Goal: Book appointment/travel/reservation

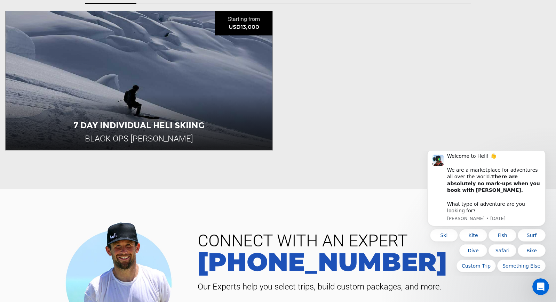
scroll to position [261, 0]
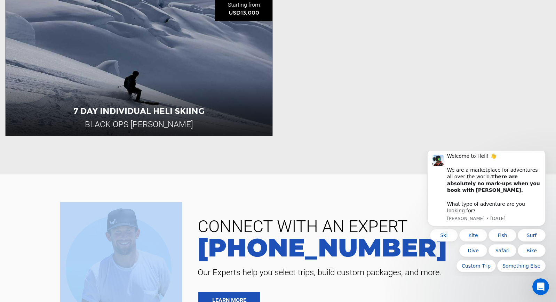
drag, startPoint x: 204, startPoint y: 76, endPoint x: 273, endPoint y: 200, distance: 141.5
click at [273, 200] on div "View Images Black Ops [PERSON_NAME] [US_STATE] Heli Skiing We specialize in the…" at bounding box center [278, 142] width 556 height 806
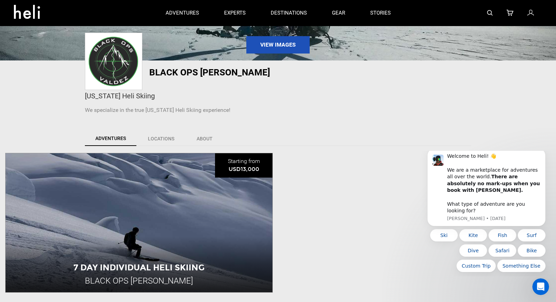
scroll to position [25, 0]
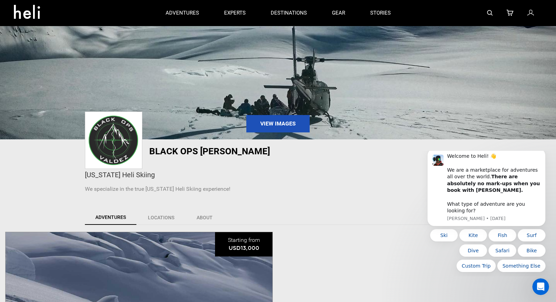
click at [200, 174] on div "[US_STATE] Heli Skiing" at bounding box center [278, 175] width 386 height 10
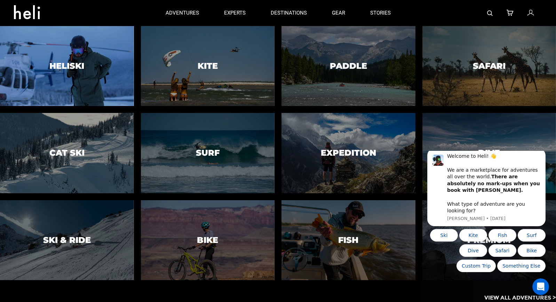
click at [35, 78] on div at bounding box center [67, 66] width 136 height 82
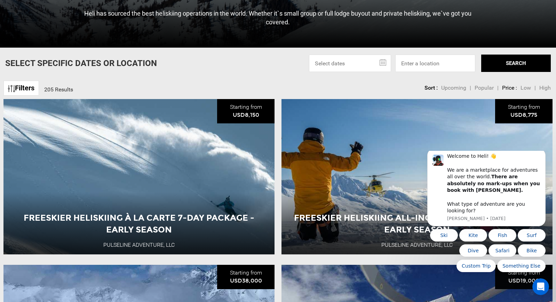
scroll to position [235, 0]
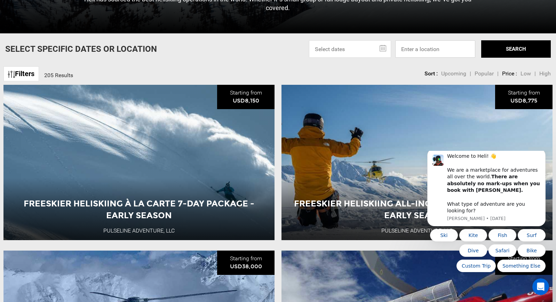
click at [437, 51] on input at bounding box center [435, 48] width 80 height 17
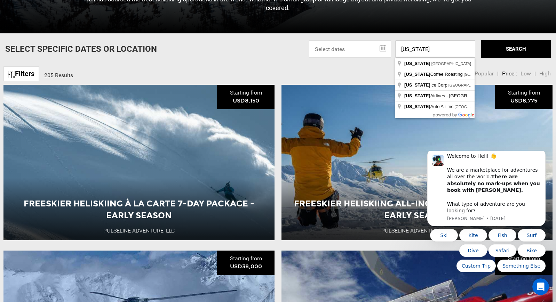
type input "[US_STATE], [GEOGRAPHIC_DATA]"
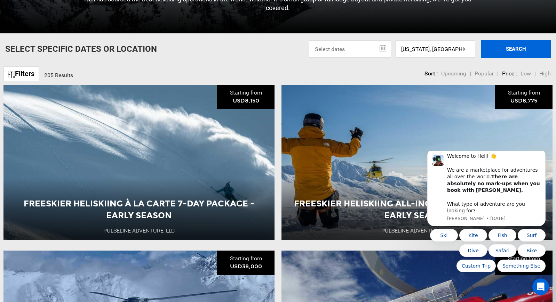
click at [516, 49] on button "SEARCH" at bounding box center [516, 48] width 70 height 17
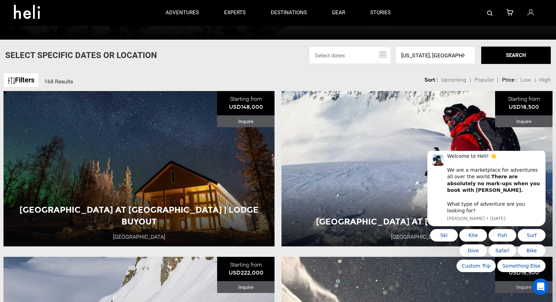
scroll to position [217, 0]
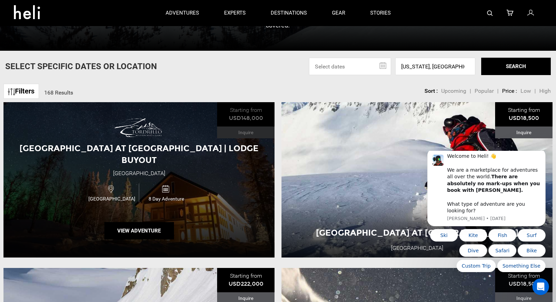
click at [211, 179] on div "[GEOGRAPHIC_DATA] at [GEOGRAPHIC_DATA] | Lodge Buyout [GEOGRAPHIC_DATA] [GEOGRA…" at bounding box center [138, 180] width 271 height 156
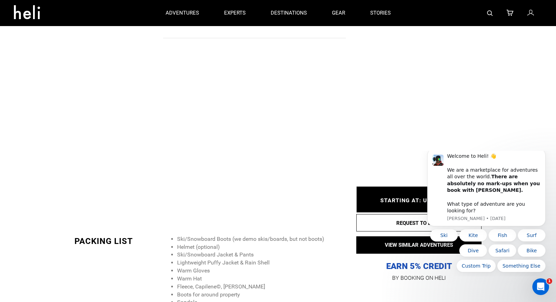
scroll to position [986, 0]
click at [543, 153] on icon "Dismiss notification" at bounding box center [544, 151] width 4 height 4
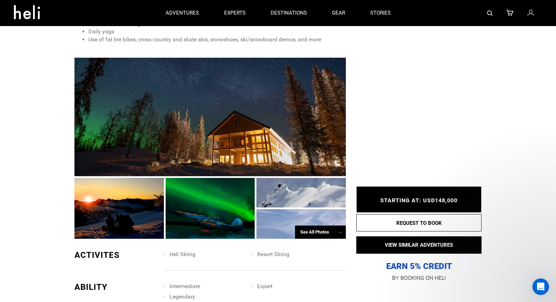
scroll to position [317, 0]
